Goal: Communication & Community: Answer question/provide support

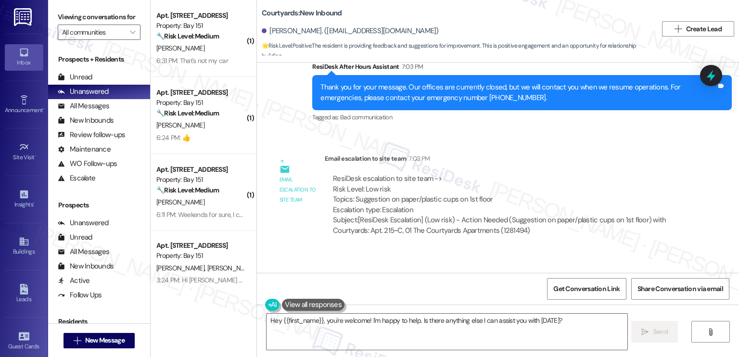
scroll to position [2032, 0]
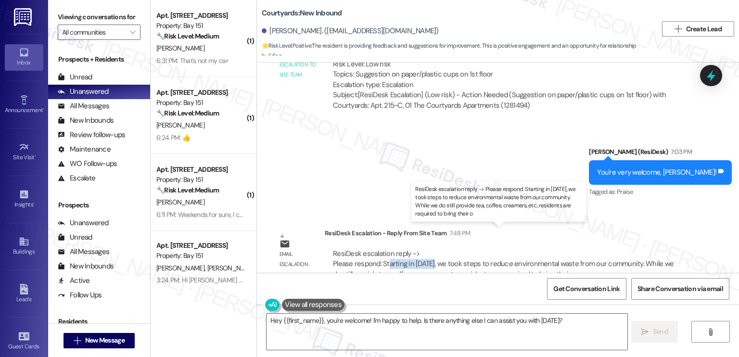
drag, startPoint x: 382, startPoint y: 243, endPoint x: 428, endPoint y: 243, distance: 45.7
click at [428, 249] on div "ResiDesk escalation reply -> Please respond: Starting in [DATE], we took steps …" at bounding box center [503, 264] width 341 height 30
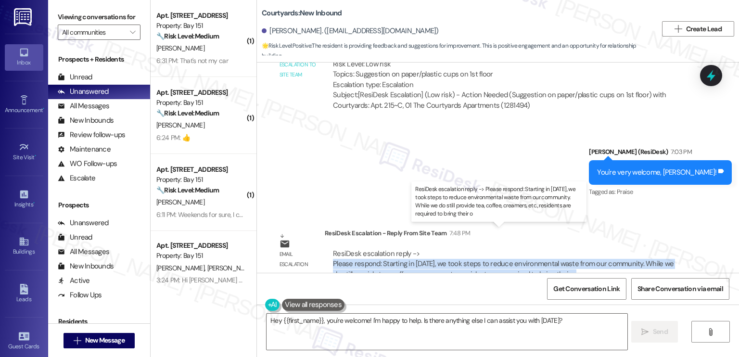
click at [428, 249] on div "ResiDesk escalation reply -> Please respond: Starting in [DATE], we took steps …" at bounding box center [503, 264] width 341 height 30
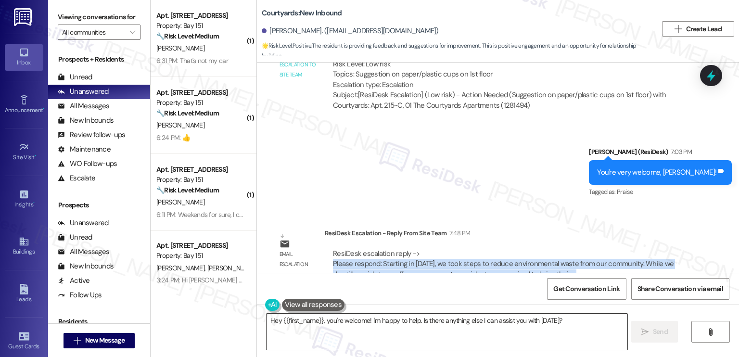
click at [571, 326] on textarea "Hey {{first_name}}, you're welcome! I'm happy to help. Is there anything else I…" at bounding box center [446, 332] width 360 height 36
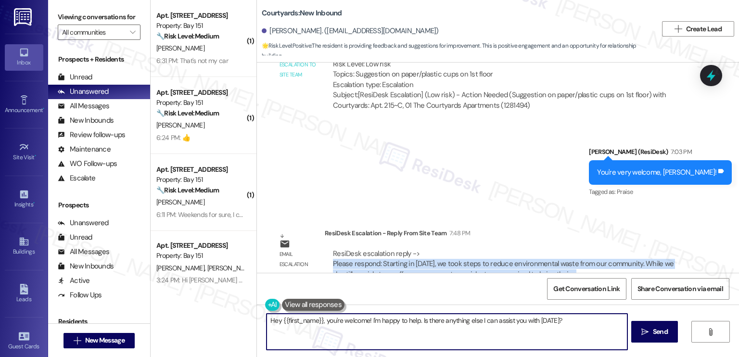
click at [571, 326] on textarea "Hey {{first_name}}, you're welcome! I'm happy to help. Is there anything else I…" at bounding box center [446, 332] width 360 height 36
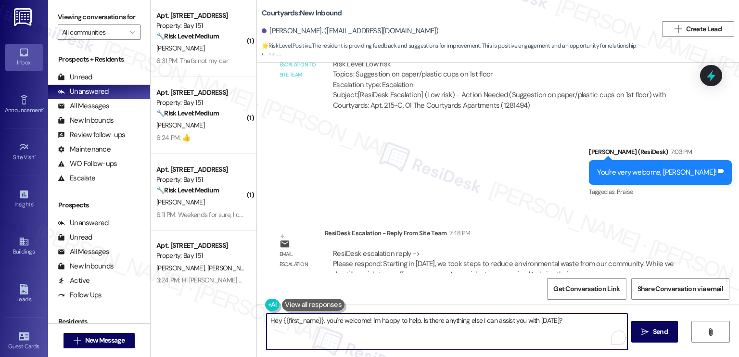
click at [571, 326] on textarea "Hey {{first_name}}, you're welcome! I'm happy to help. Is there anything else I…" at bounding box center [446, 332] width 360 height 36
type textarea "J"
paste textarea "Starting in [DATE], we took steps to reduce environmental waste from our commun…"
click at [298, 319] on textarea "Hi [PERSON_NAME], Starting in [DATE], we took steps to reduce environmental was…" at bounding box center [446, 332] width 360 height 36
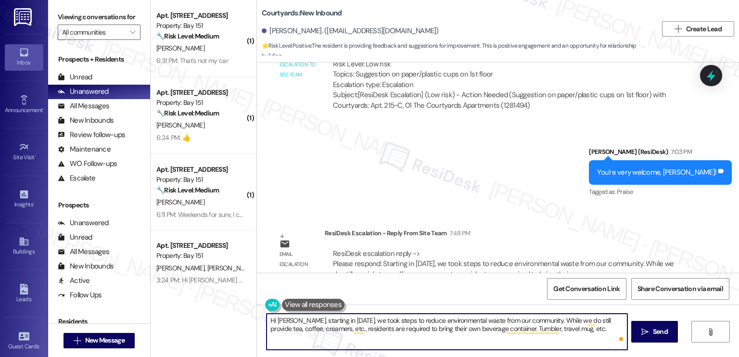
click at [295, 321] on textarea "Hi [PERSON_NAME], starting in [DATE], we took steps to reduce environmental was…" at bounding box center [446, 332] width 360 height 36
click at [400, 317] on textarea "Hi [PERSON_NAME], here's a quick update from the team! Starting in [DATE], we t…" at bounding box center [446, 332] width 360 height 36
click at [448, 340] on textarea "Hi [PERSON_NAME], here's a quick update from the team! Starting in [DATE], we t…" at bounding box center [446, 332] width 360 height 36
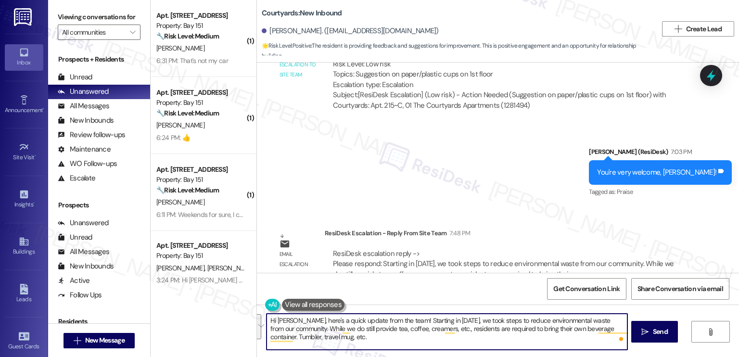
click at [387, 335] on textarea "Hi [PERSON_NAME], here's a quick update from the team! Starting in [DATE], we t…" at bounding box center [446, 332] width 360 height 36
click at [354, 342] on textarea "Hi [PERSON_NAME], here's a quick update from the team! Starting in [DATE], we t…" at bounding box center [446, 332] width 360 height 36
click at [367, 323] on textarea "Hi [PERSON_NAME], here's a quick update from the team! Starting in [DATE], we t…" at bounding box center [446, 332] width 360 height 36
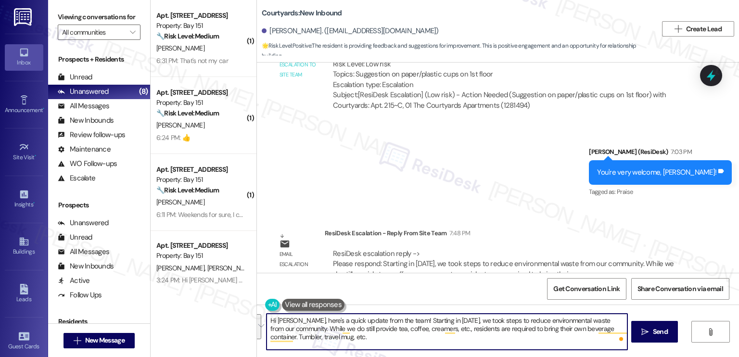
click at [483, 331] on textarea "Hi [PERSON_NAME], here's a quick update from the team! Starting in [DATE], we t…" at bounding box center [446, 332] width 360 height 36
click at [551, 323] on textarea "Hi [PERSON_NAME], here's a quick update from the team! Starting in [DATE], we t…" at bounding box center [446, 332] width 360 height 36
click at [366, 338] on textarea "Hi [PERSON_NAME], here's a quick update from the team! Starting in [DATE], we t…" at bounding box center [446, 332] width 360 height 36
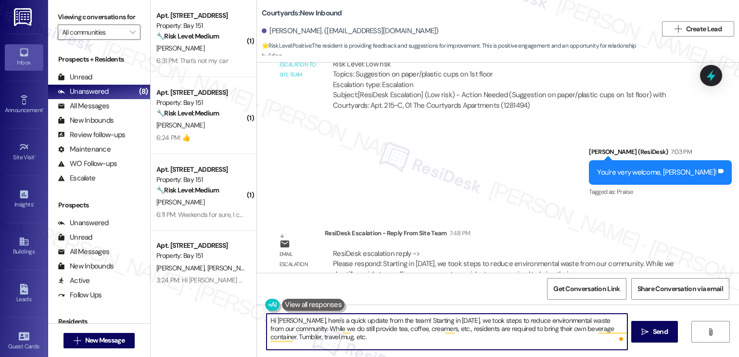
click at [463, 333] on textarea "Hi [PERSON_NAME], here's a quick update from the team! Starting in [DATE], we t…" at bounding box center [446, 332] width 360 height 36
click at [450, 337] on textarea "Hi [PERSON_NAME], here's a quick update from the team! Starting in [DATE], we t…" at bounding box center [446, 332] width 360 height 36
click at [452, 329] on textarea "Hi [PERSON_NAME], here's a quick update from the team! Starting in [DATE], we t…" at bounding box center [446, 332] width 360 height 36
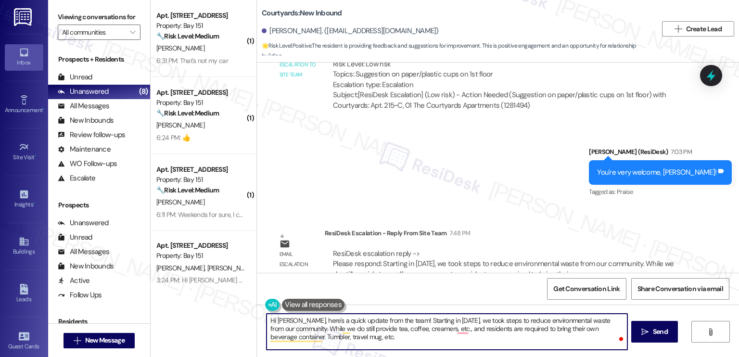
click at [398, 342] on textarea "Hi [PERSON_NAME], here's a quick update from the team! Starting in [DATE], we t…" at bounding box center [446, 332] width 360 height 36
type textarea "Hi [PERSON_NAME], here's a quick update from the team! Starting in [DATE], we t…"
